Goal: Find specific page/section: Find specific page/section

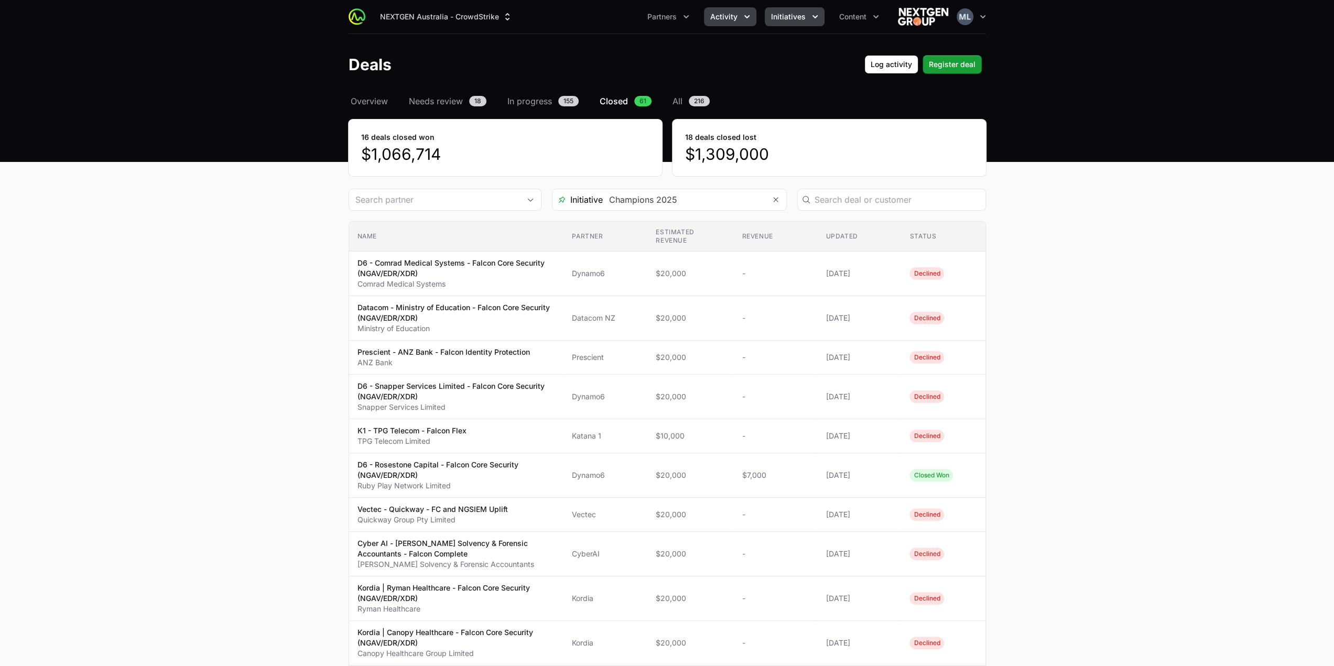
click at [778, 12] on span "Initiatives" at bounding box center [788, 17] width 35 height 10
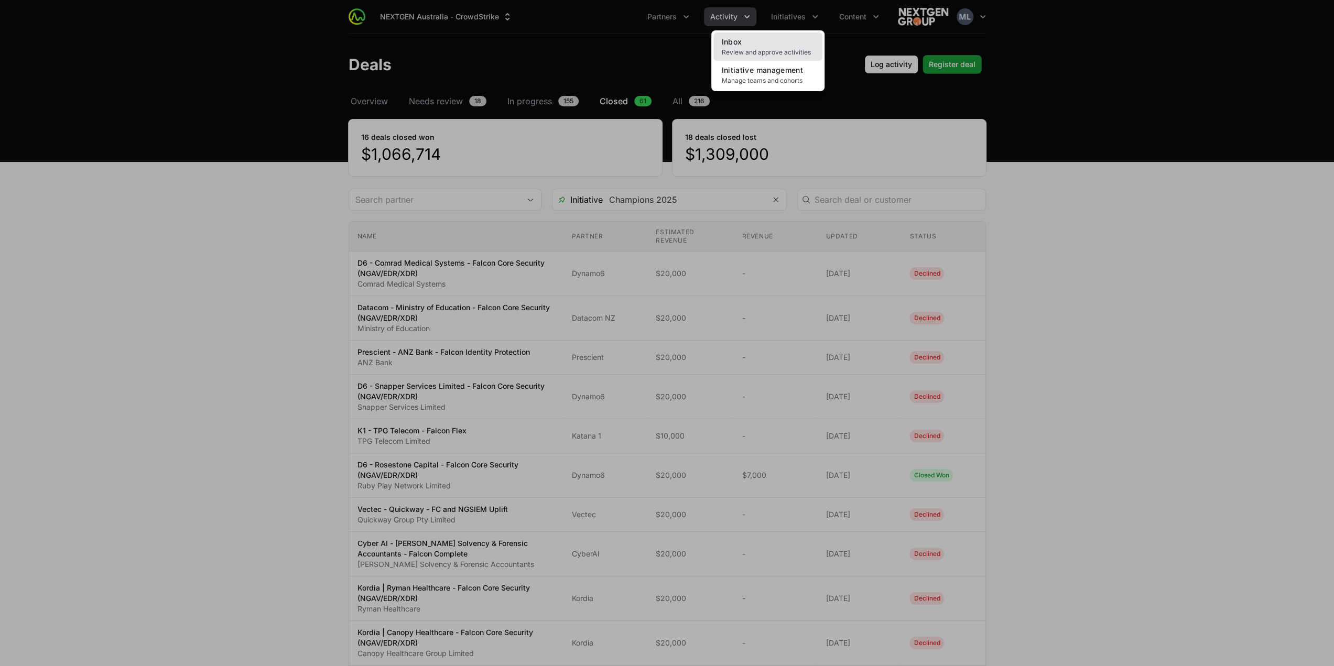
click at [743, 39] on link "Inbox Review and approve activities" at bounding box center [767, 46] width 109 height 28
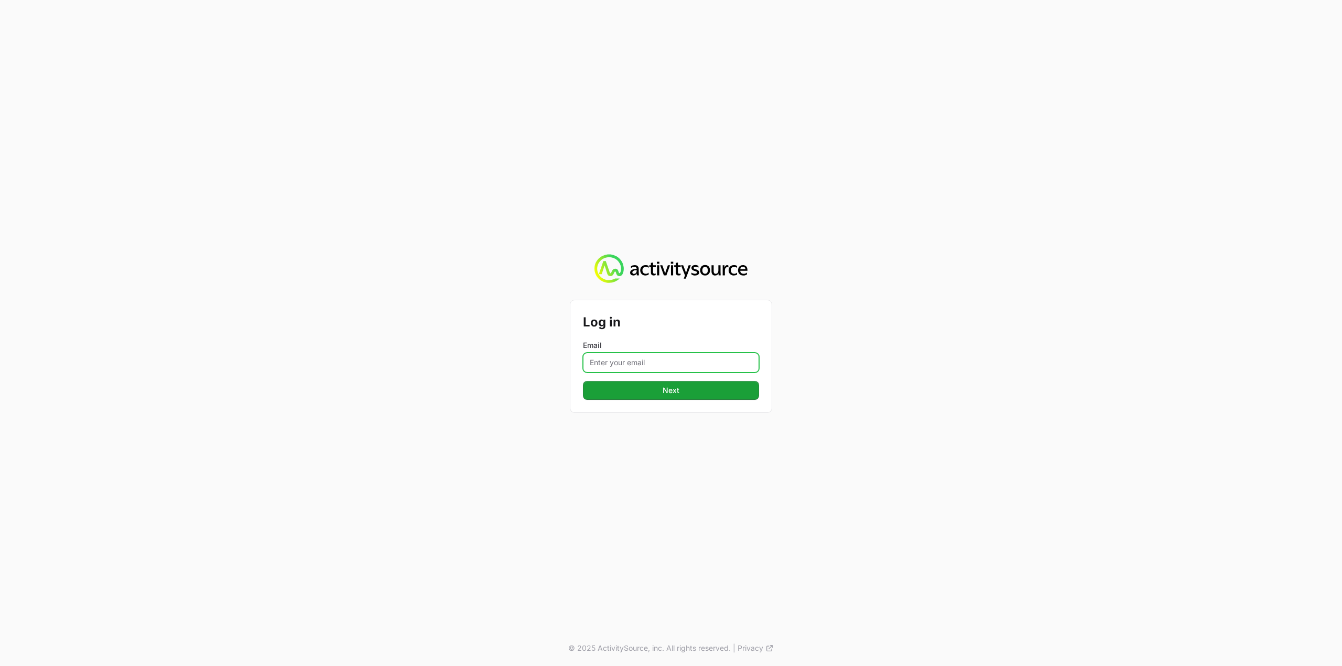
click at [624, 368] on input "Email" at bounding box center [671, 363] width 176 height 20
type input "[PERSON_NAME][EMAIL_ADDRESS][DOMAIN_NAME]"
click at [657, 395] on button "Next" at bounding box center [671, 390] width 176 height 19
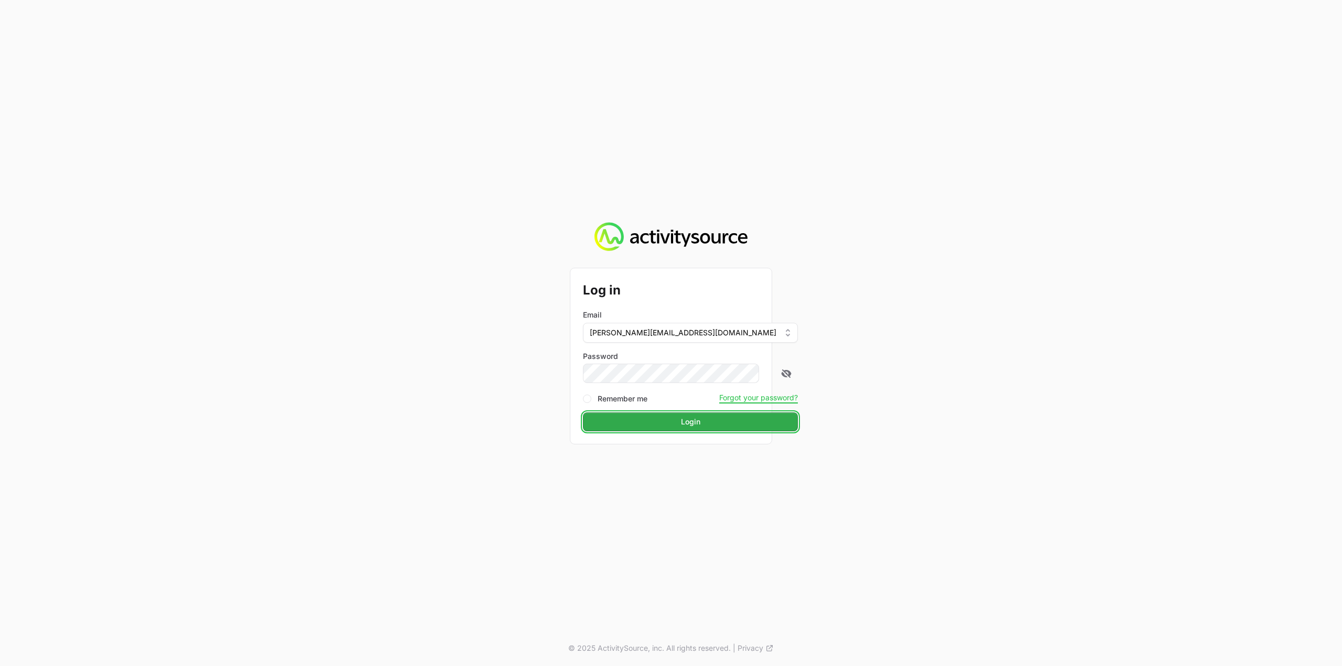
click at [681, 423] on span "Login" at bounding box center [690, 422] width 19 height 13
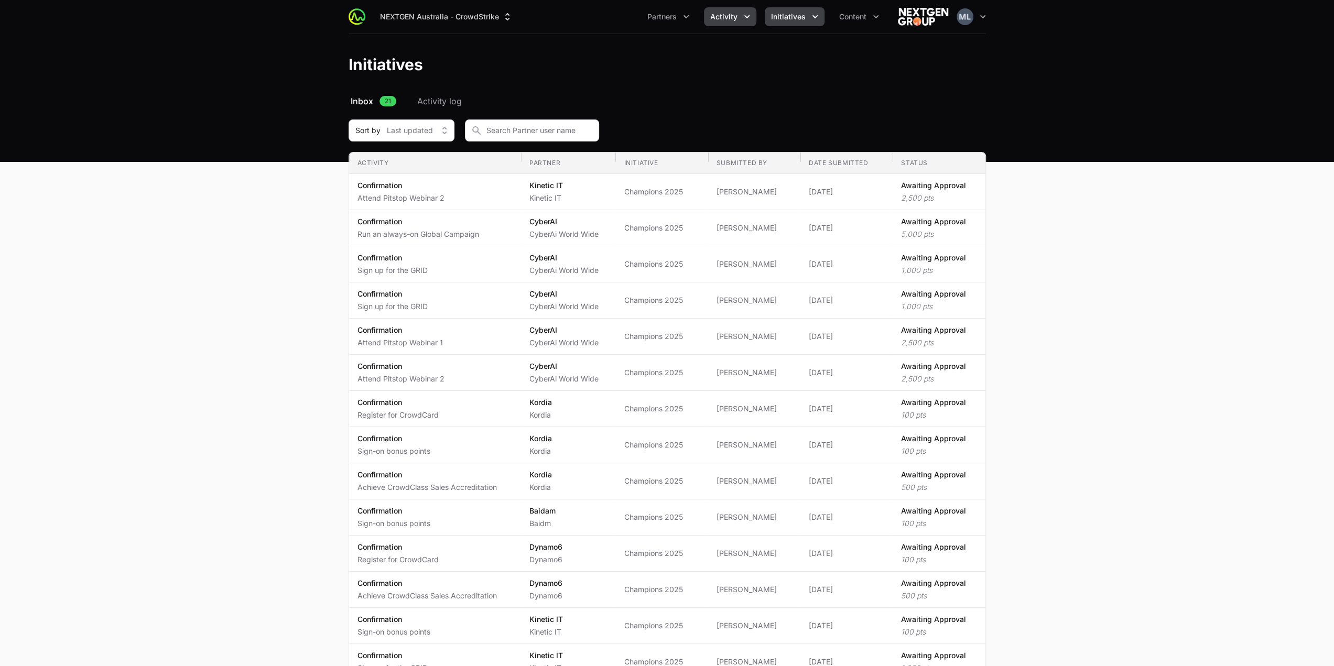
click at [733, 9] on button "Activity" at bounding box center [730, 16] width 52 height 19
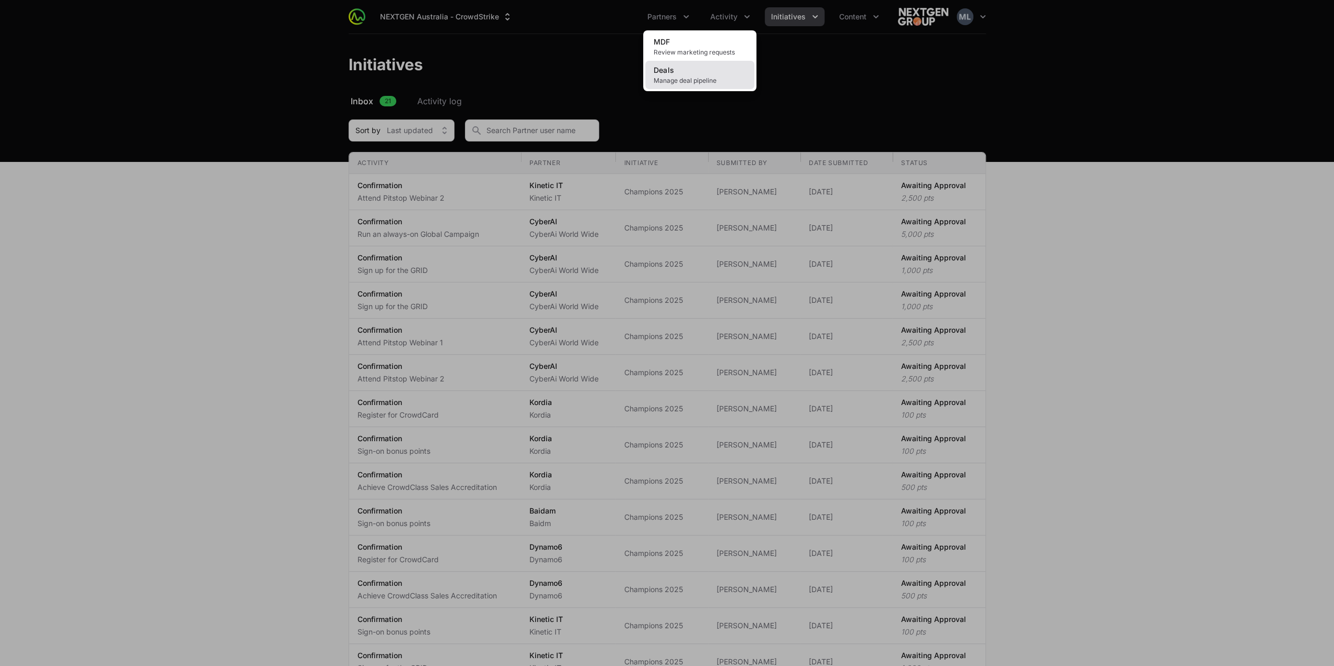
click at [678, 71] on link "Deals Manage deal pipeline" at bounding box center [699, 75] width 109 height 28
